Goal: Task Accomplishment & Management: Use online tool/utility

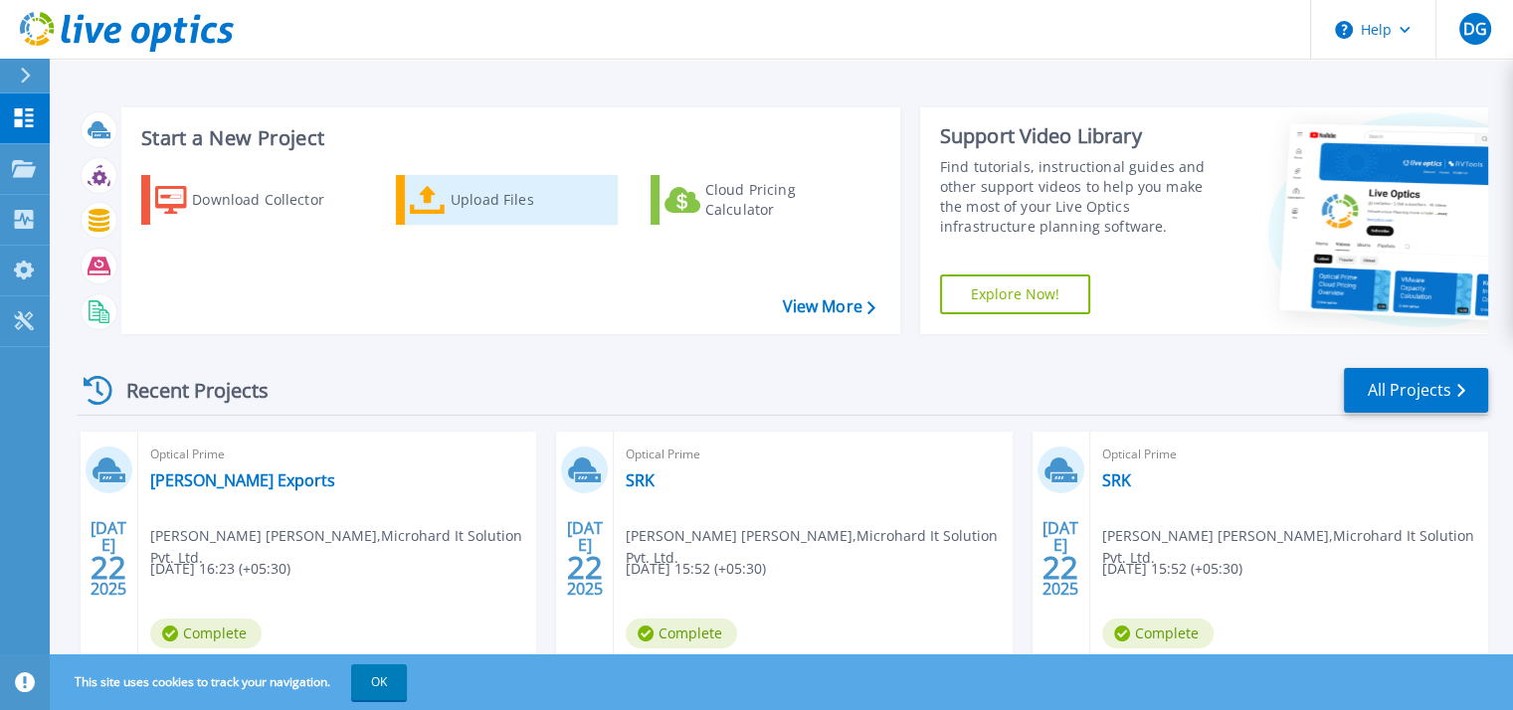
click at [472, 184] on div "Upload Files" at bounding box center [530, 200] width 159 height 40
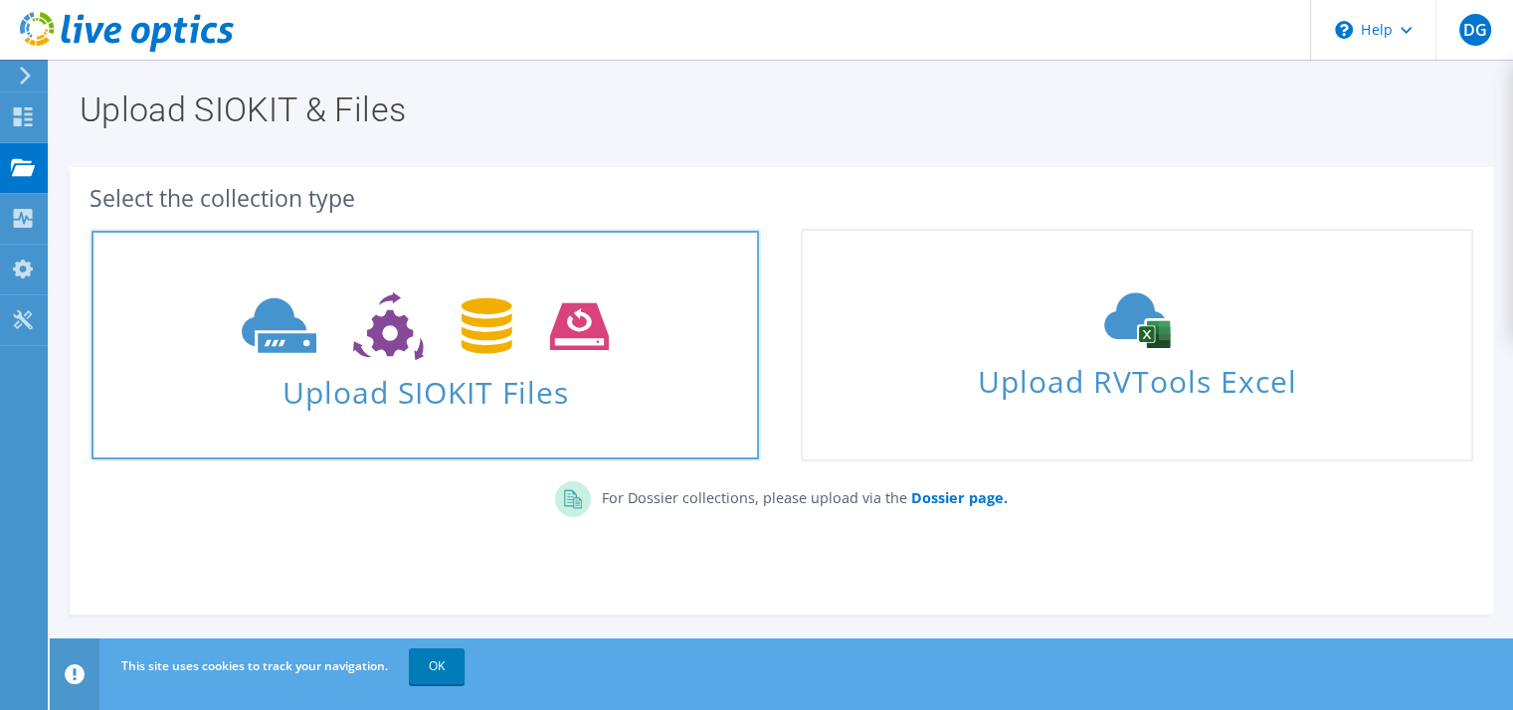
click at [450, 351] on icon at bounding box center [425, 326] width 367 height 69
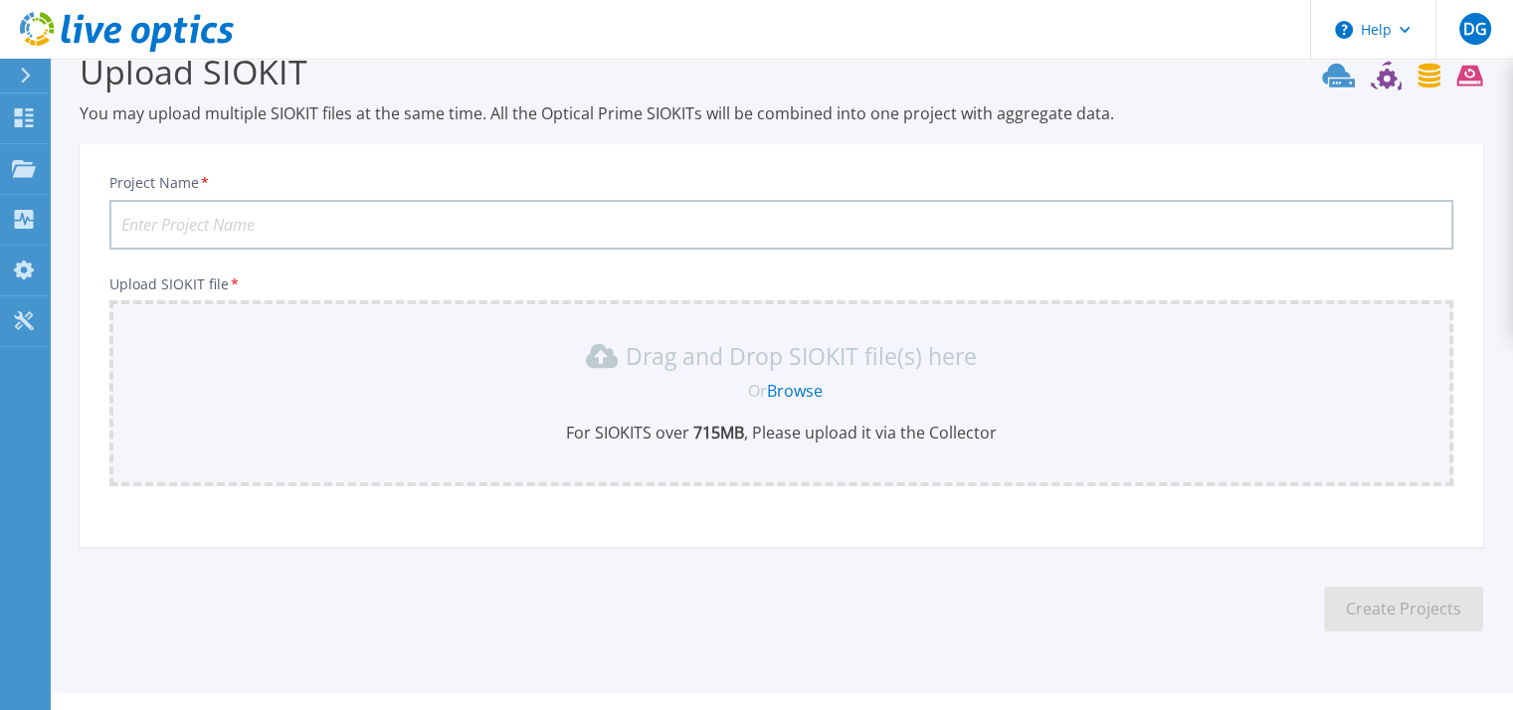
scroll to position [81, 0]
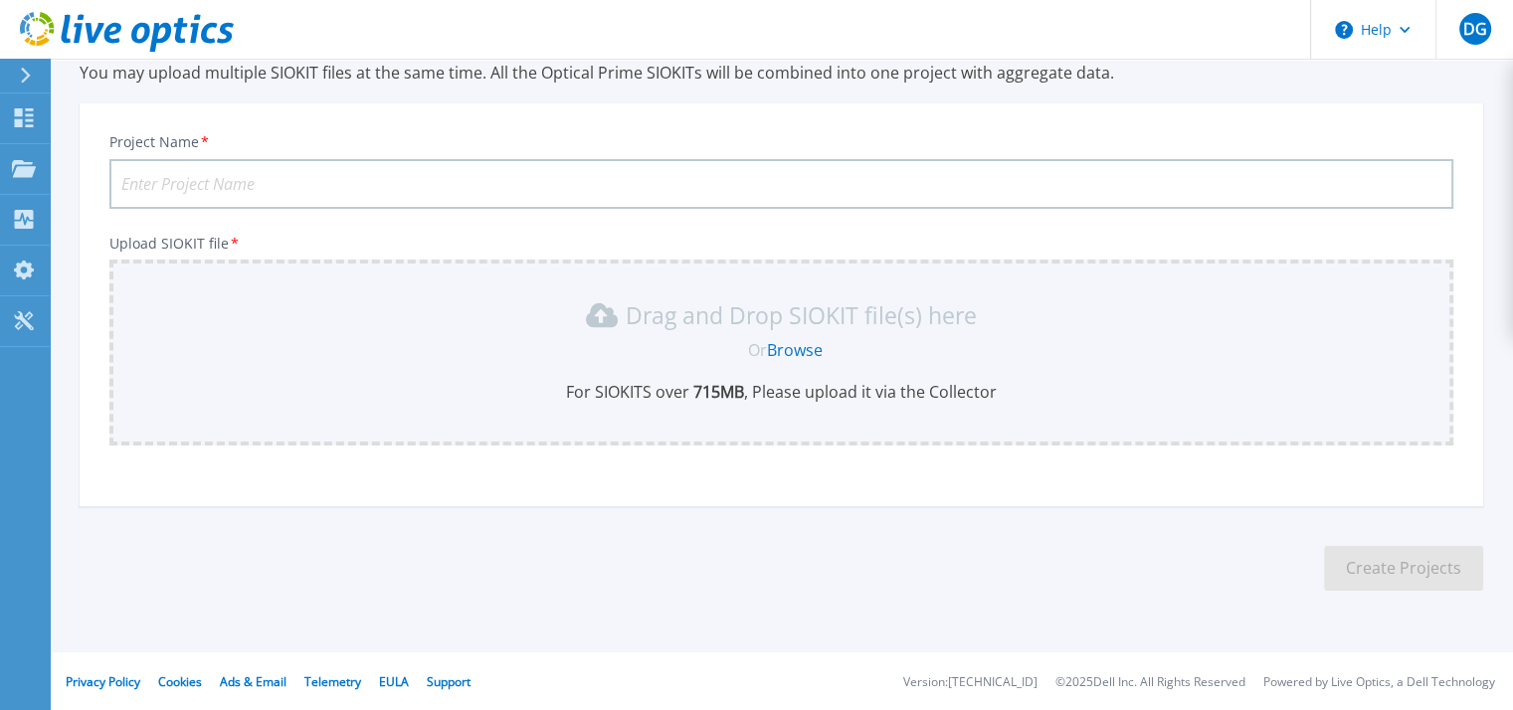
click at [778, 342] on link "Browse" at bounding box center [795, 350] width 56 height 22
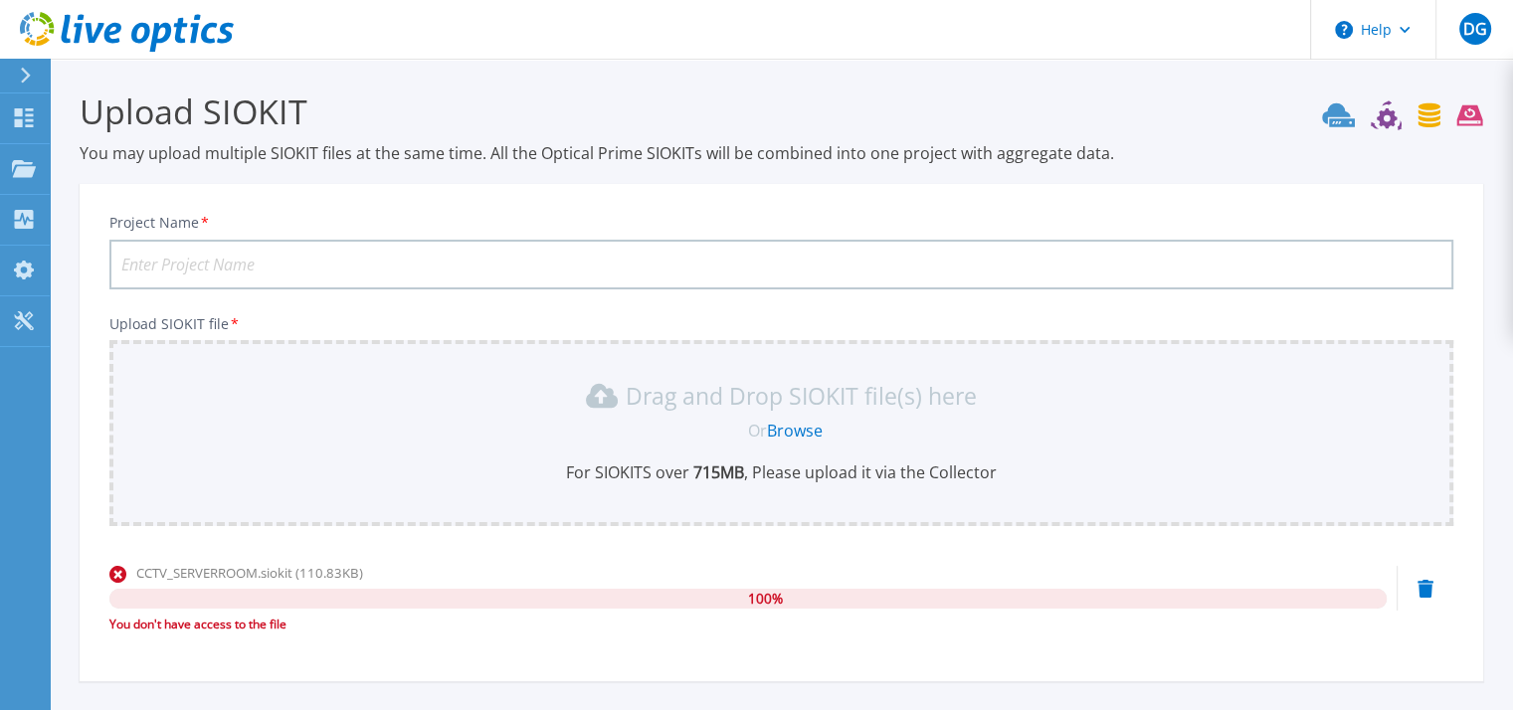
scroll to position [0, 0]
click at [804, 422] on link "Browse" at bounding box center [795, 431] width 56 height 22
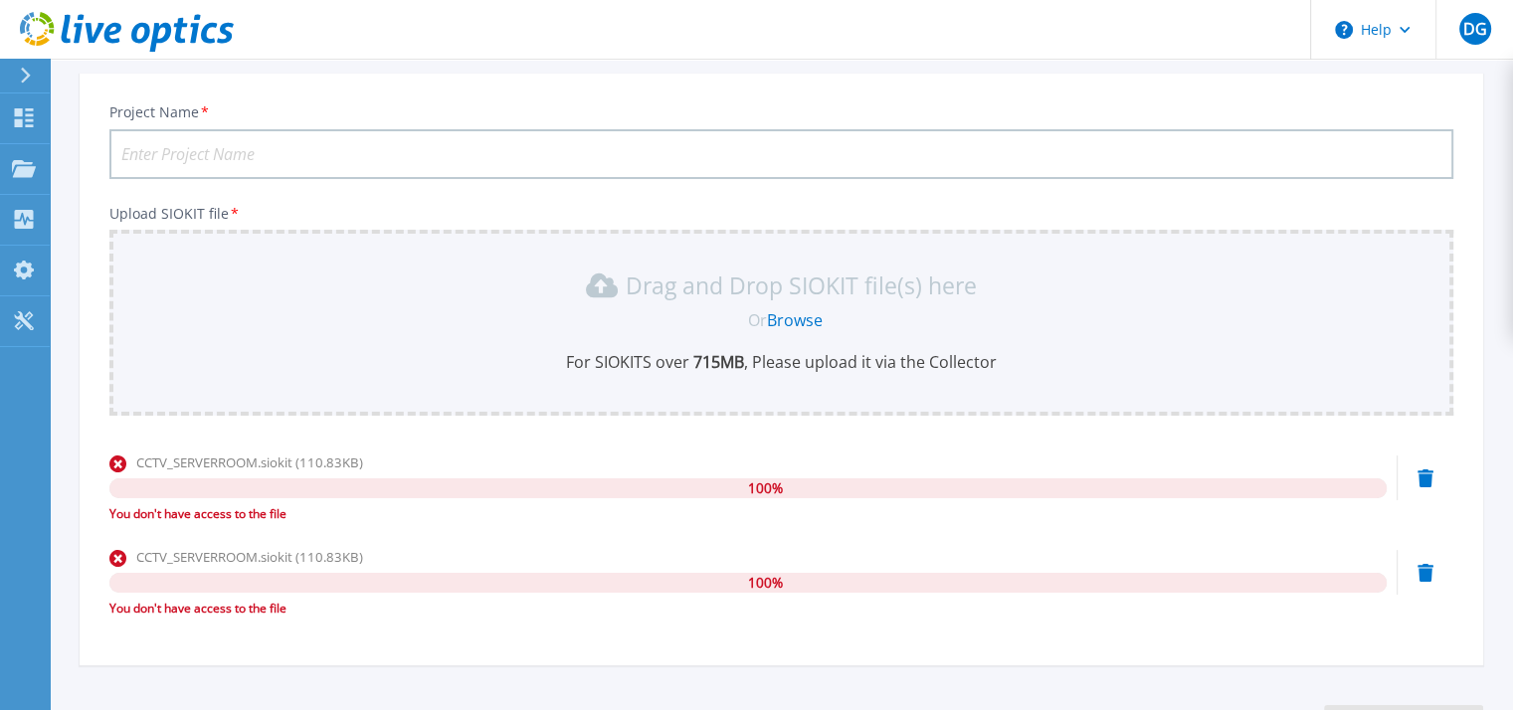
scroll to position [271, 0]
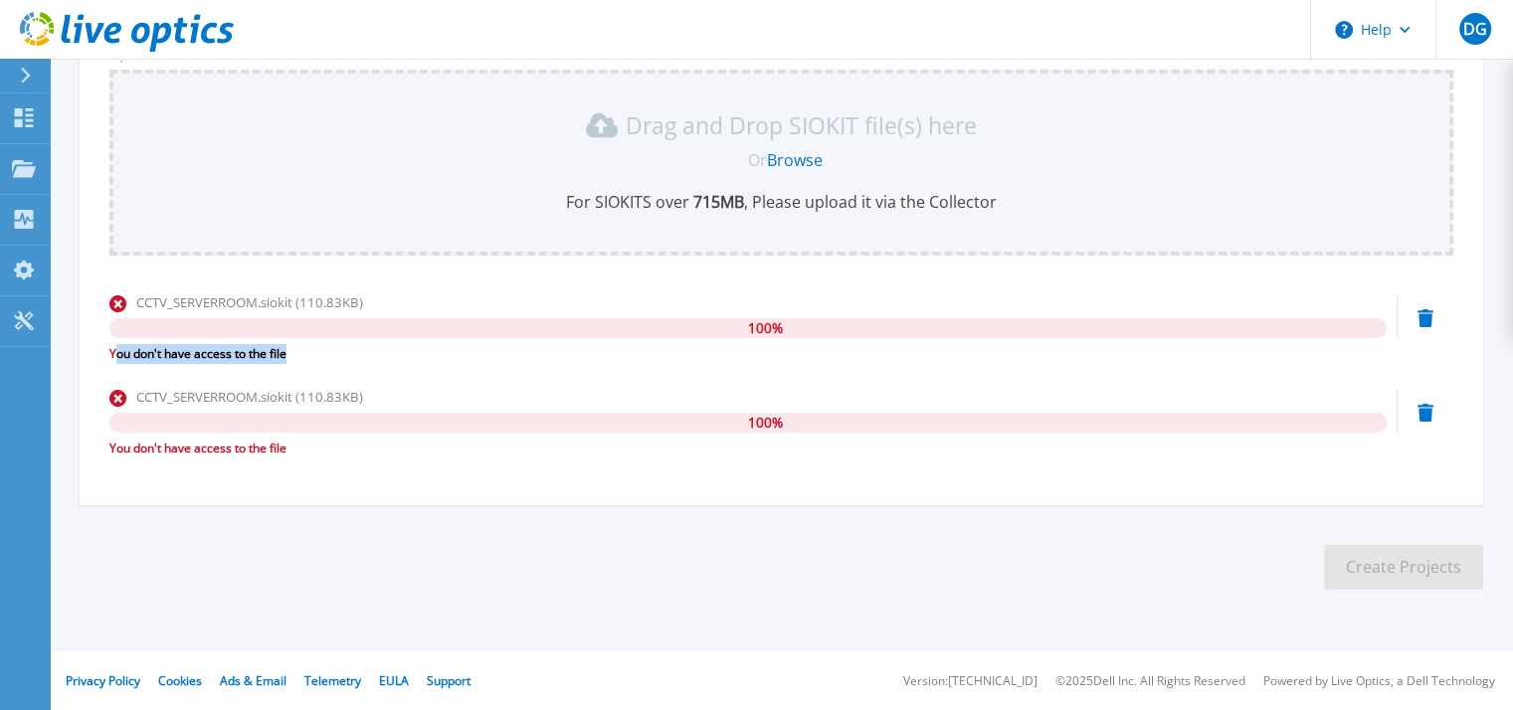
drag, startPoint x: 112, startPoint y: 361, endPoint x: 290, endPoint y: 366, distance: 178.1
click at [290, 366] on div "CCTV_SERVERROOM.siokit (110.83KB) 100 % You don't have access to the file" at bounding box center [747, 334] width 1277 height 85
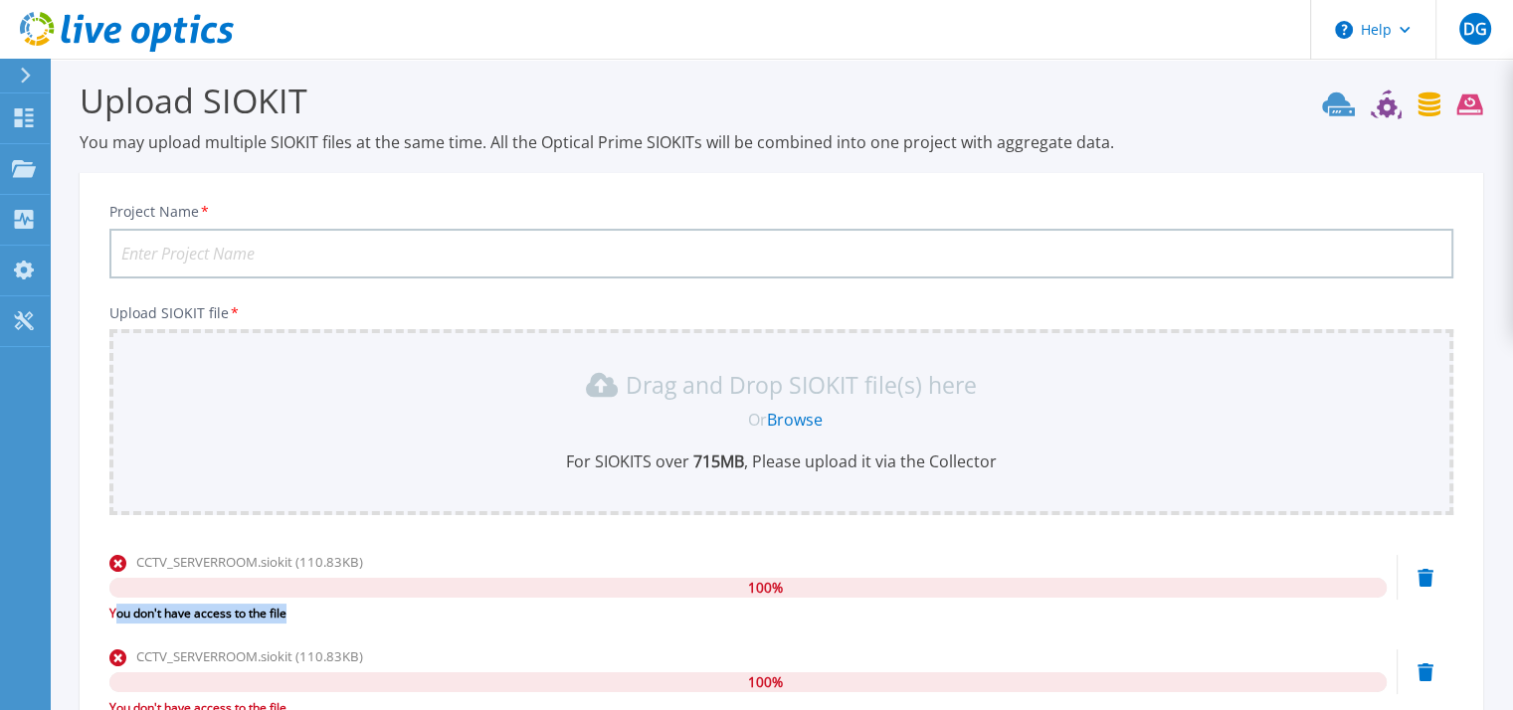
scroll to position [0, 0]
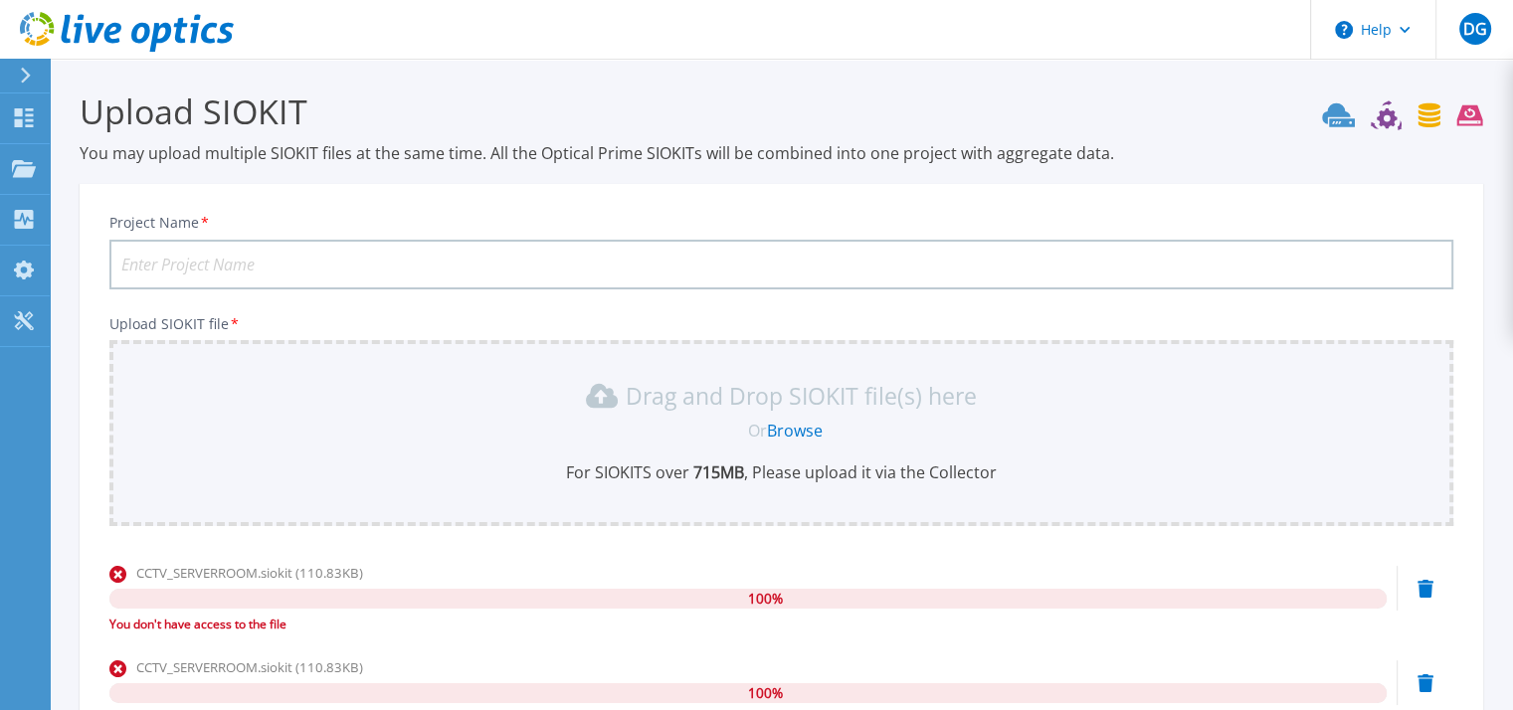
drag, startPoint x: 247, startPoint y: 281, endPoint x: 257, endPoint y: 271, distance: 14.8
click at [247, 281] on input "Project Name *" at bounding box center [781, 265] width 1344 height 50
type input "s"
type input "S"
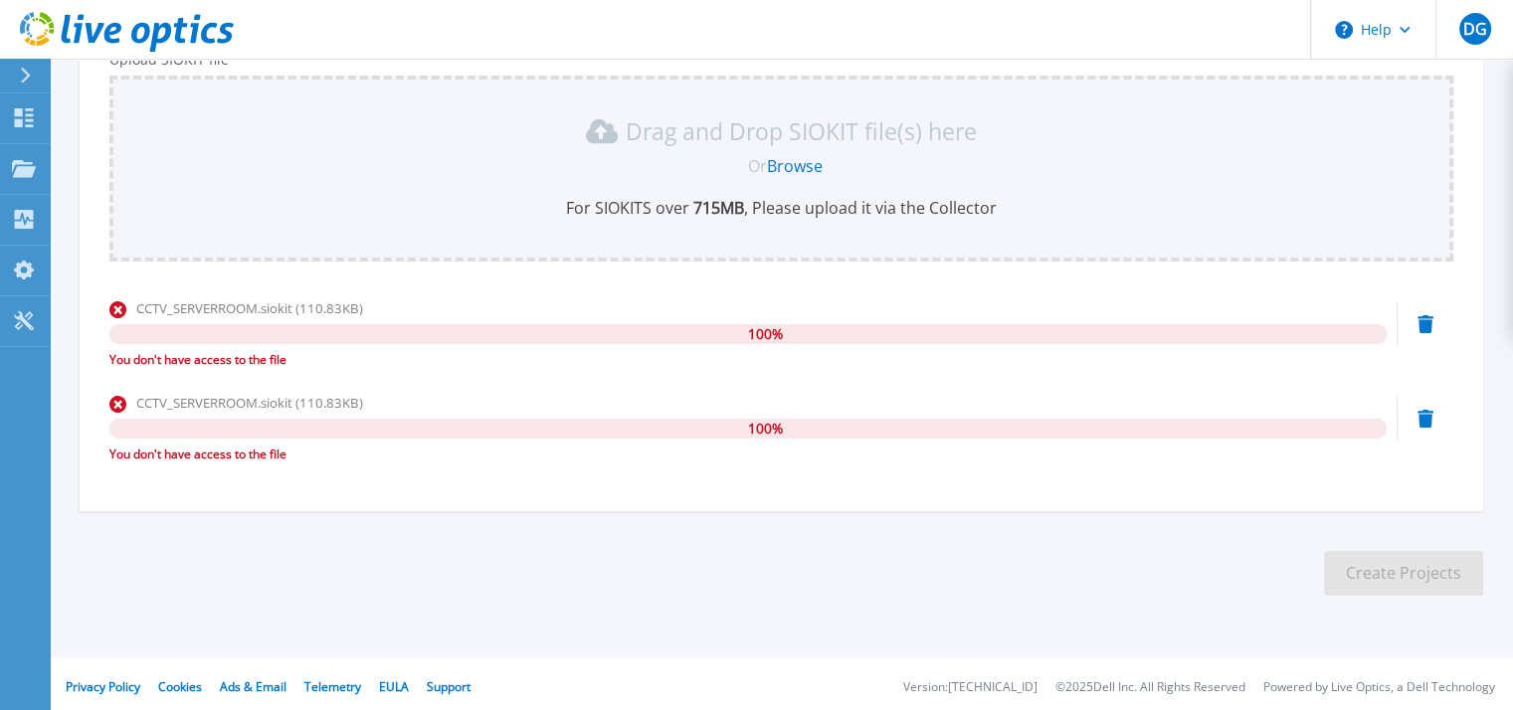
scroll to position [271, 0]
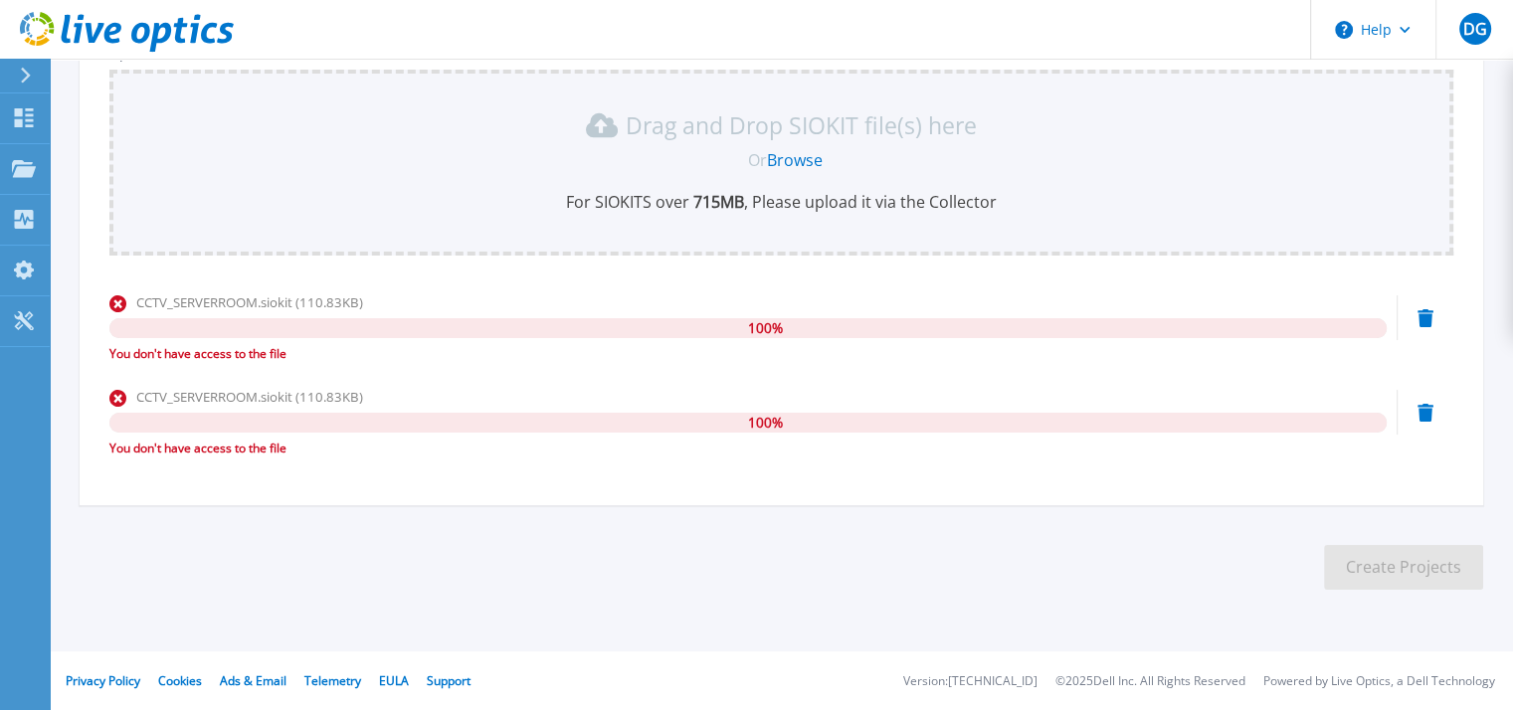
type input "Solex"
click at [812, 161] on link "Browse" at bounding box center [795, 160] width 56 height 22
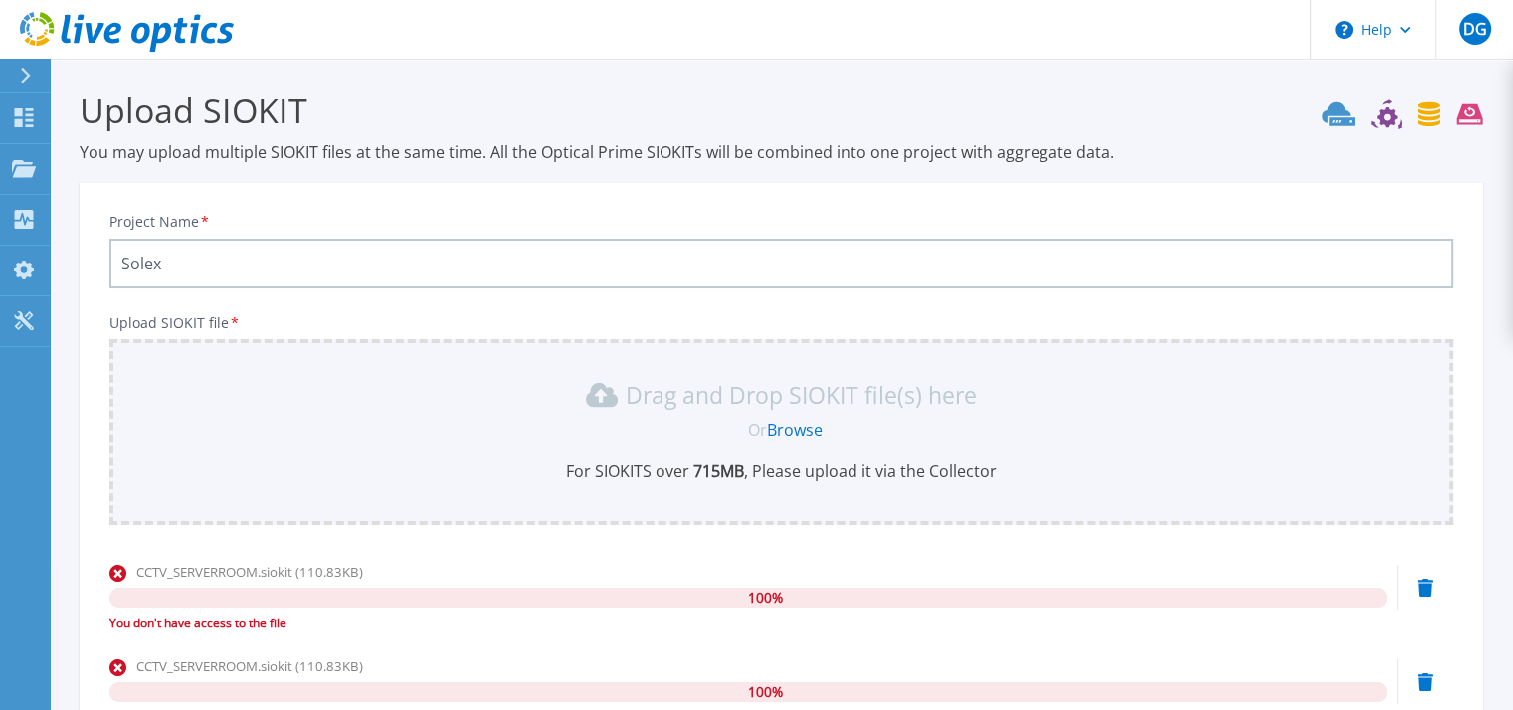
scroll to position [0, 0]
click at [1466, 21] on span "DG" at bounding box center [1474, 29] width 24 height 16
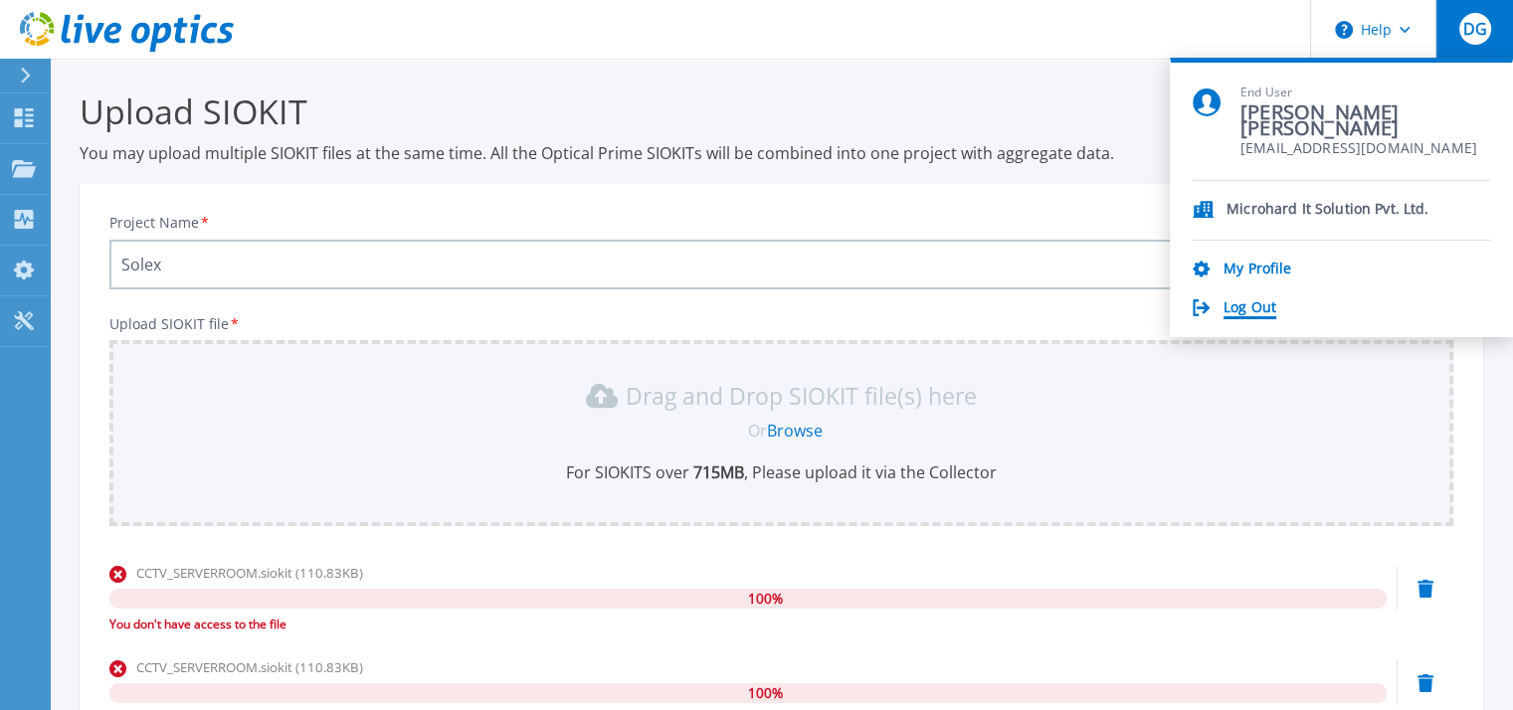
click at [1241, 312] on link "Log Out" at bounding box center [1249, 308] width 53 height 19
